Goal: Navigation & Orientation: Find specific page/section

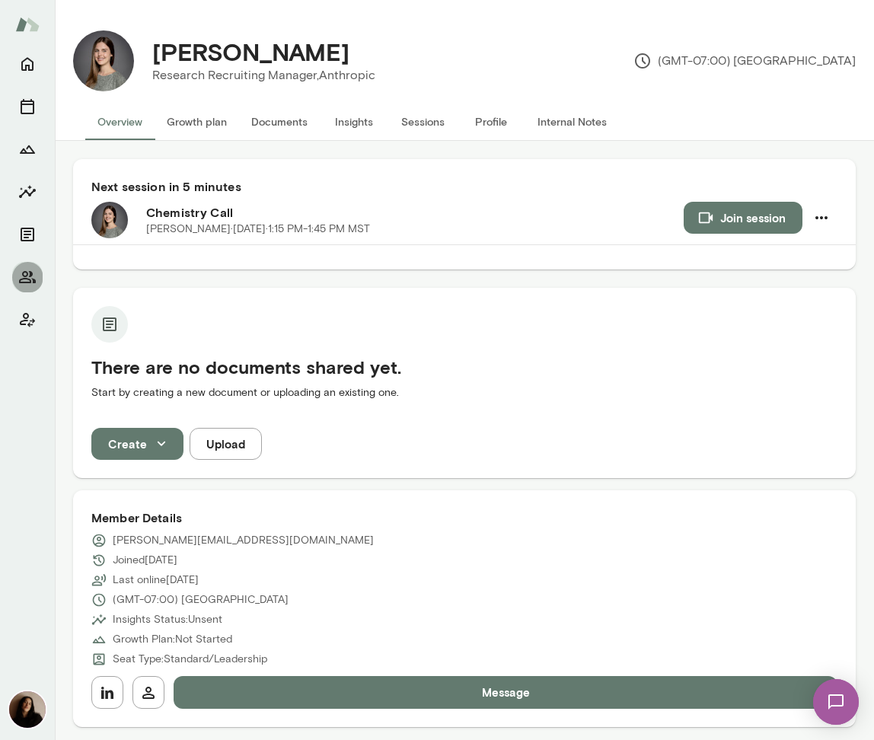
click at [21, 285] on icon "Members" at bounding box center [27, 277] width 18 height 18
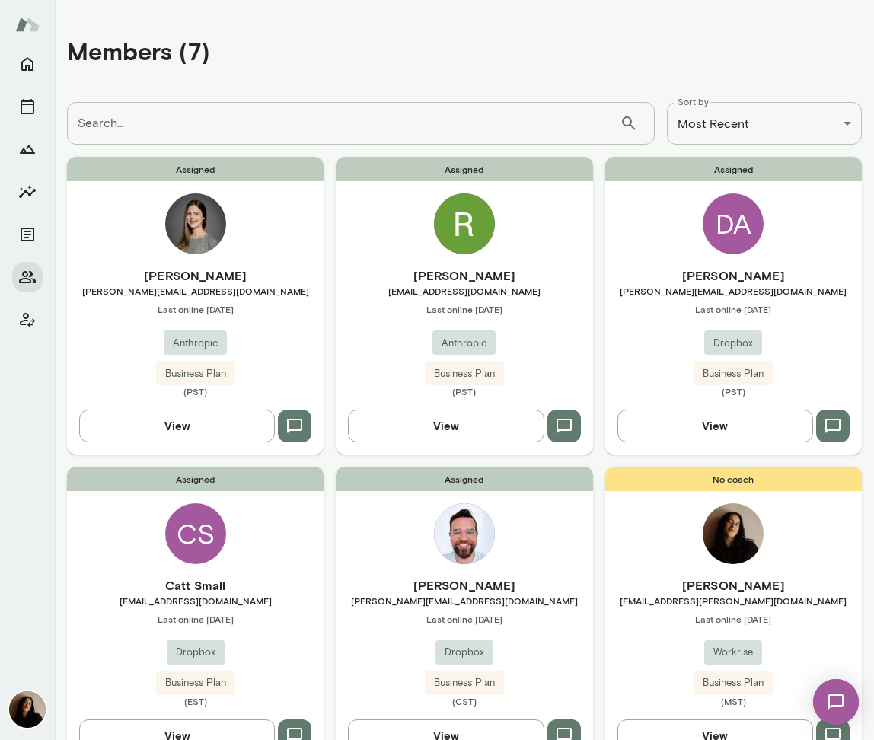
click at [457, 246] on img at bounding box center [464, 223] width 61 height 61
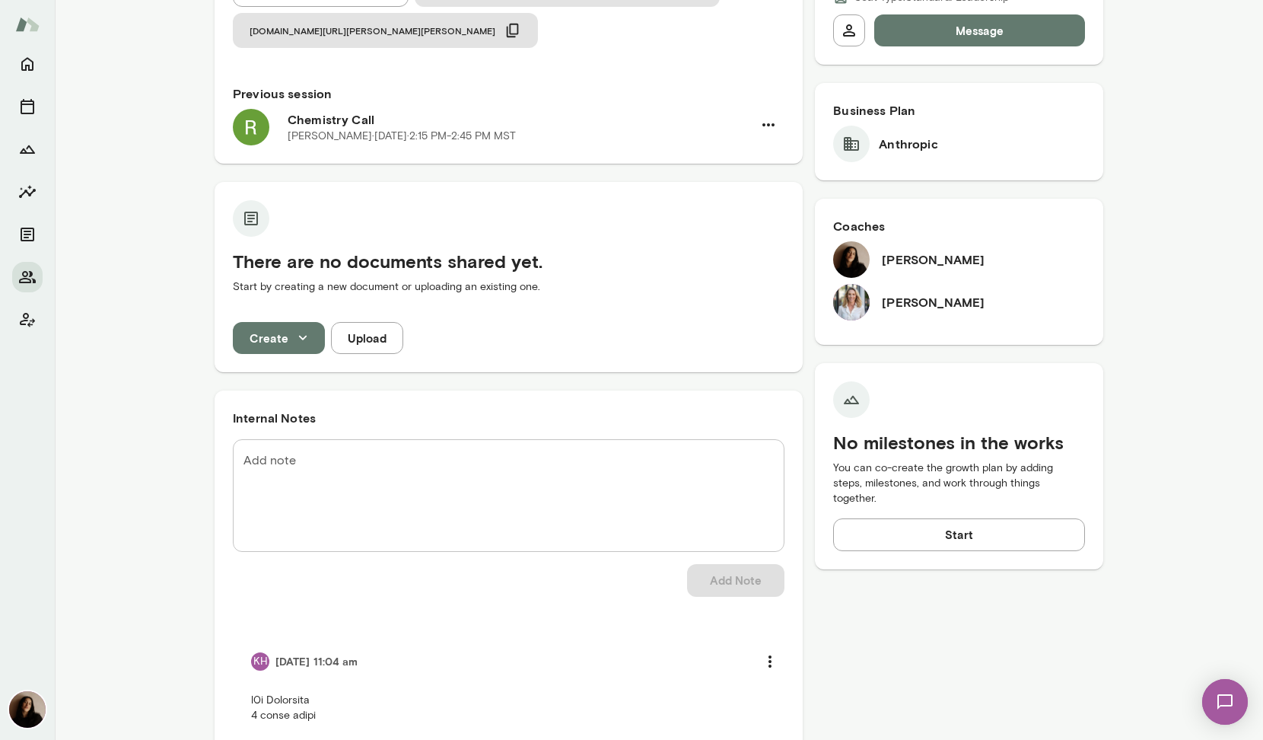
scroll to position [260, 0]
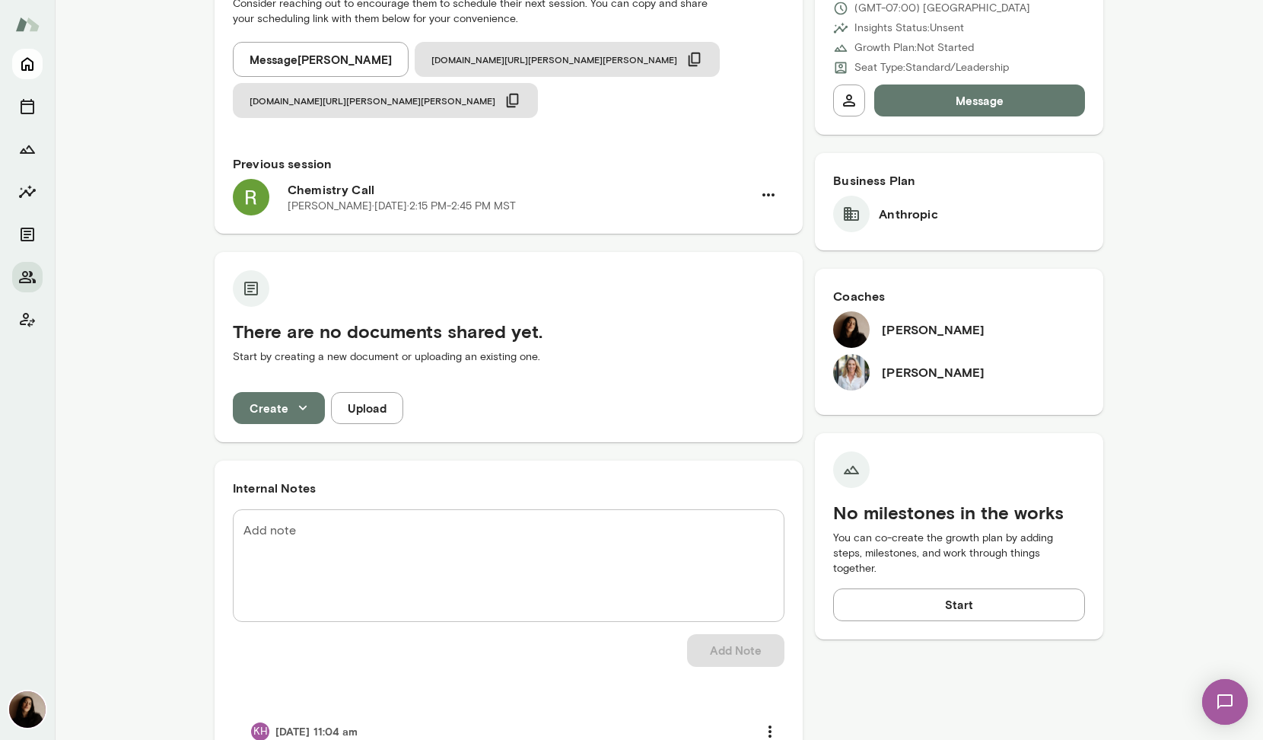
click at [28, 53] on button "Home" at bounding box center [27, 64] width 30 height 30
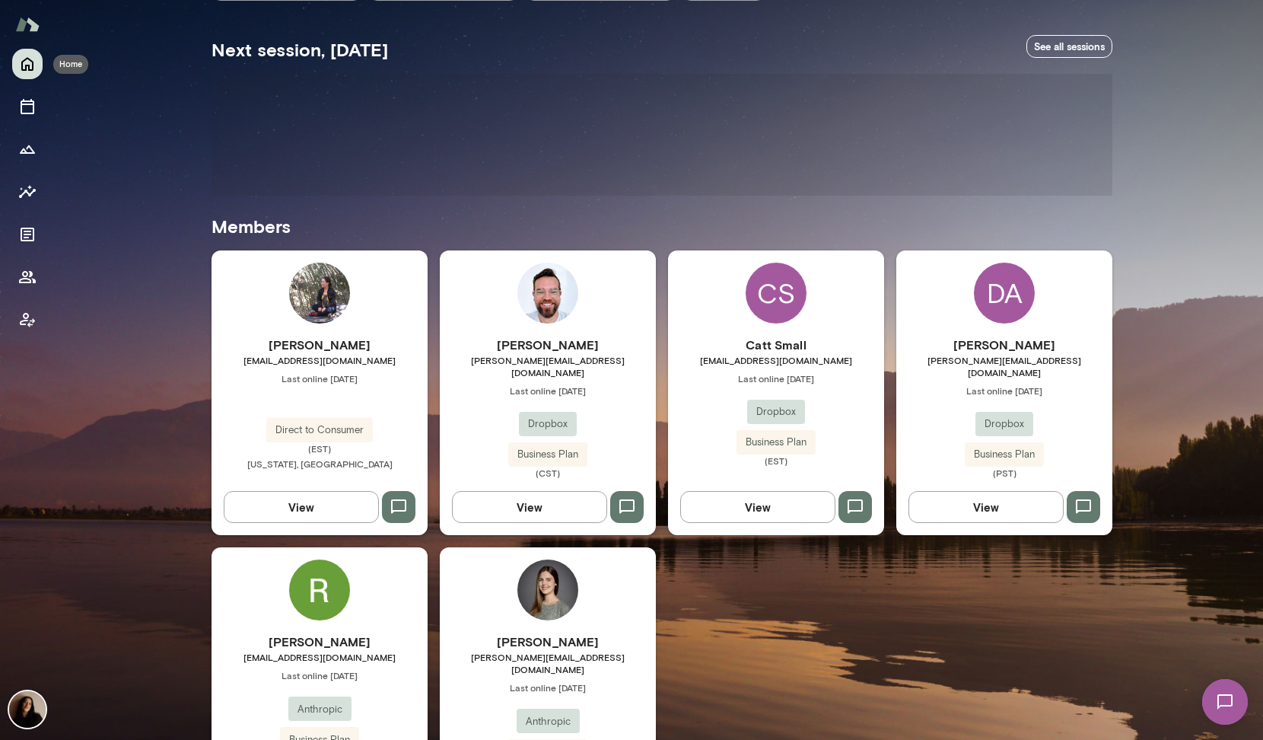
scroll to position [240, 0]
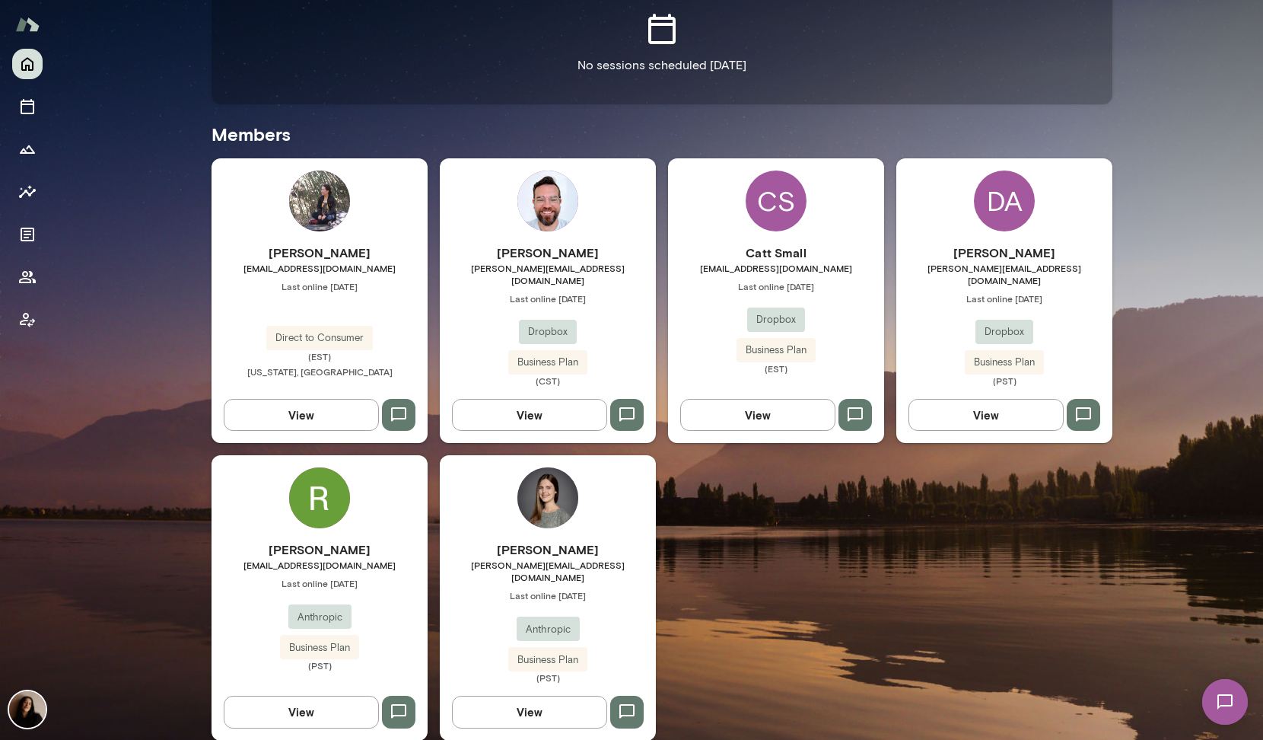
click at [536, 474] on img at bounding box center [547, 497] width 61 height 61
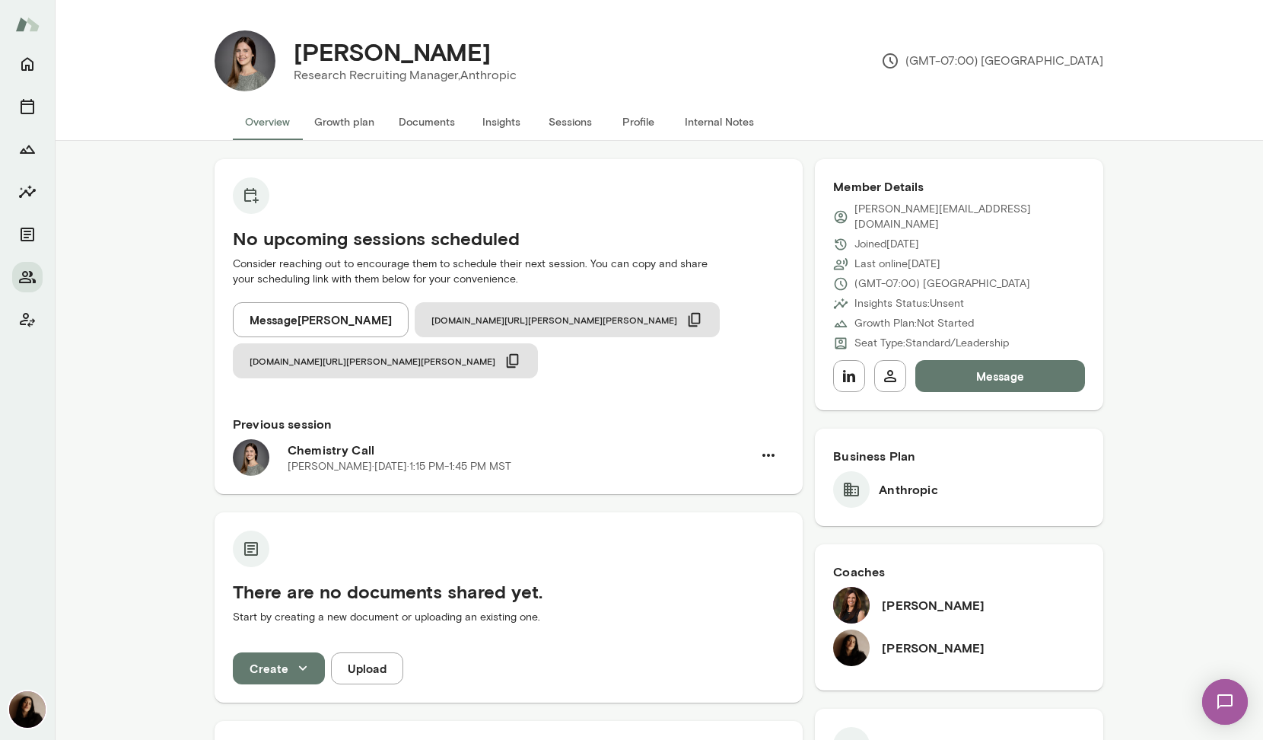
click at [831, 581] on div "Coaches Carrie Atkin Fiona Nodar" at bounding box center [959, 617] width 288 height 146
